Goal: Information Seeking & Learning: Learn about a topic

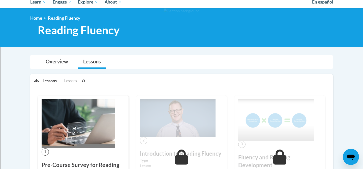
scroll to position [55, 0]
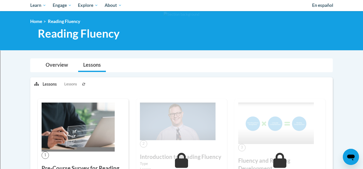
click at [85, 83] on icon at bounding box center [83, 84] width 3 height 3
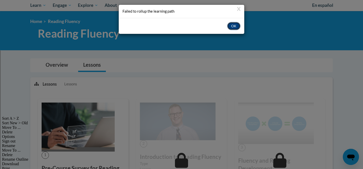
click at [233, 25] on button "OK" at bounding box center [233, 26] width 13 height 8
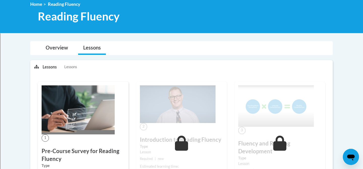
scroll to position [70, 0]
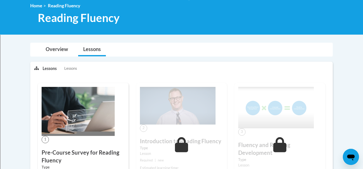
click at [48, 69] on p "Lessons" at bounding box center [50, 69] width 14 height 6
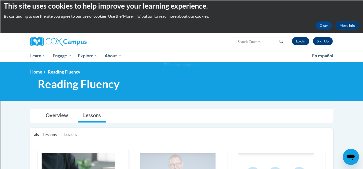
scroll to position [6, 0]
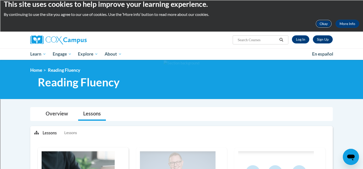
click at [323, 22] on button "Okay" at bounding box center [323, 24] width 16 height 8
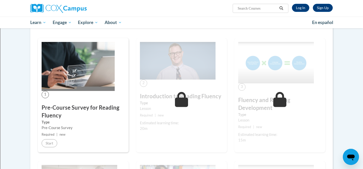
scroll to position [77, 0]
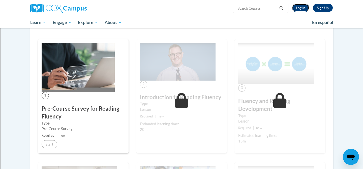
click at [303, 7] on link "Log In" at bounding box center [300, 8] width 17 height 8
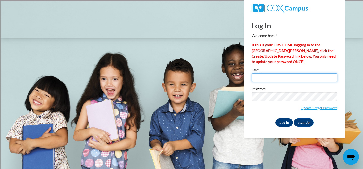
type input "nshanks@shorewood.k12.wi.us"
click at [279, 120] on input "Log In" at bounding box center [284, 122] width 18 height 8
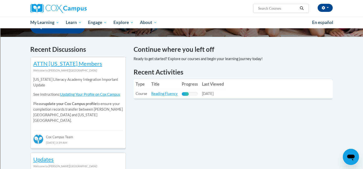
scroll to position [140, 0]
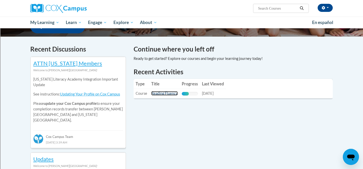
click at [159, 92] on link "Reading Fluency" at bounding box center [164, 93] width 26 height 4
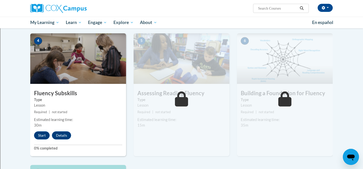
scroll to position [230, 0]
click at [42, 133] on button "Start" at bounding box center [42, 135] width 16 height 8
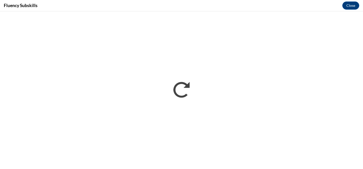
scroll to position [0, 0]
